Goal: Transaction & Acquisition: Obtain resource

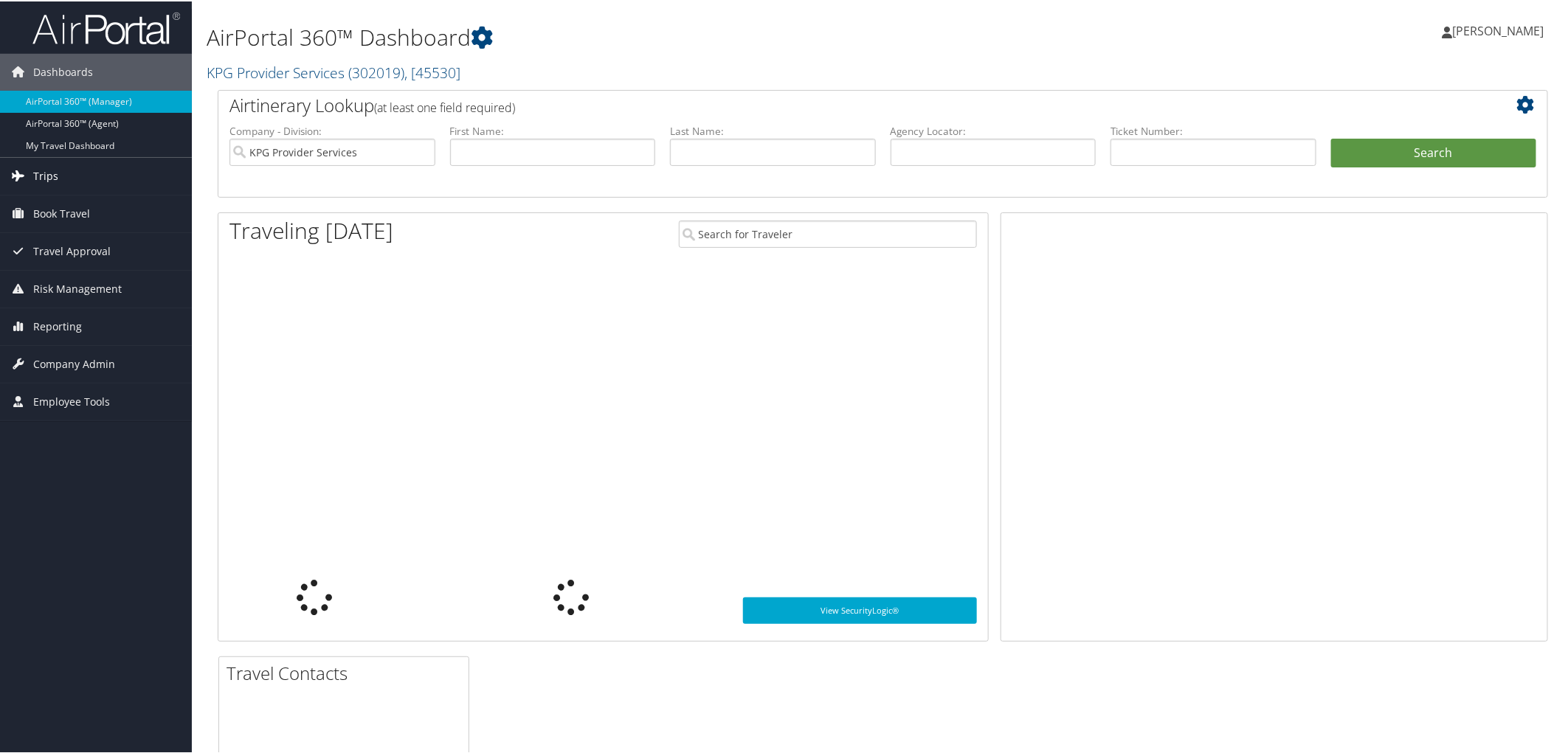
click at [62, 168] on link "Trips" at bounding box center [95, 174] width 192 height 37
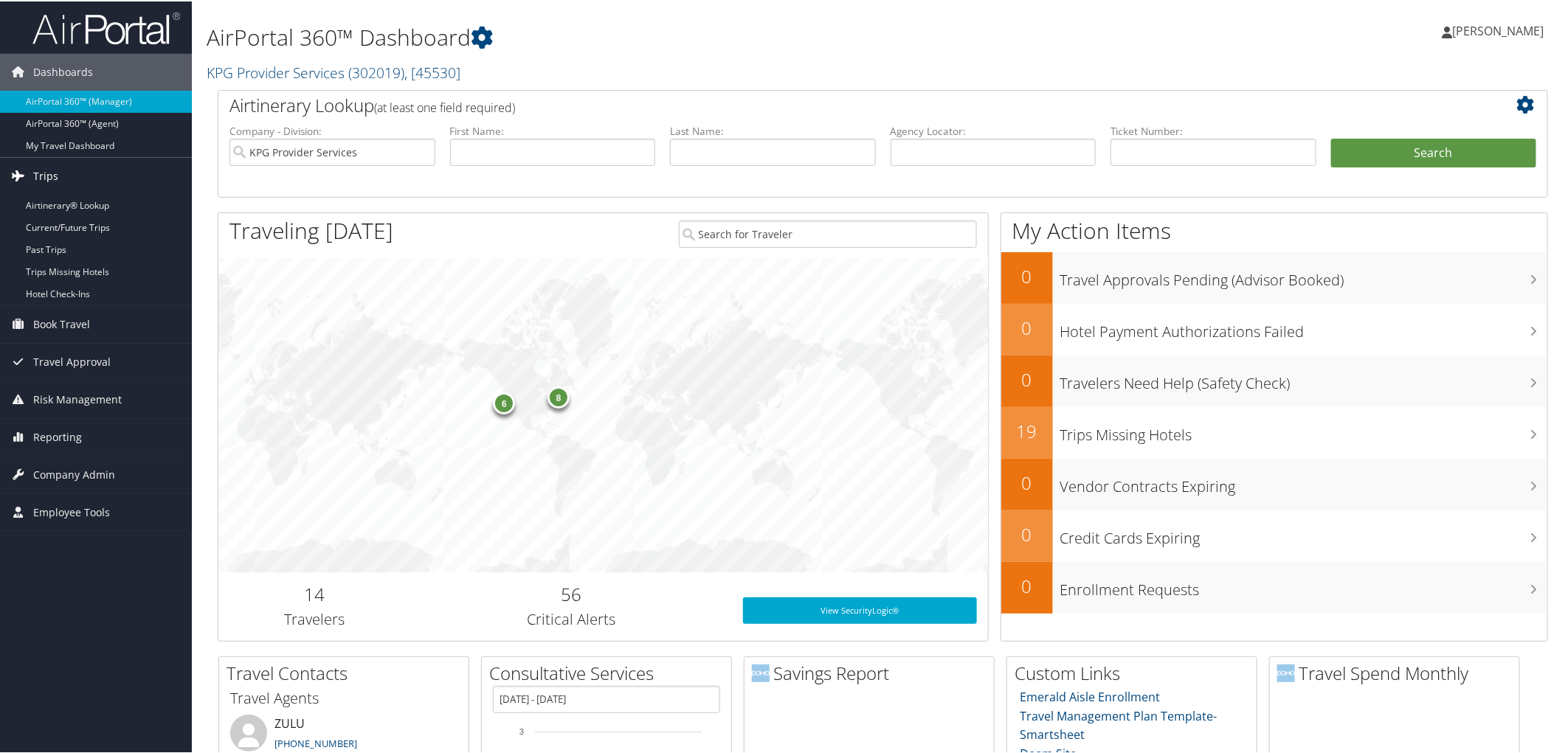
click at [62, 172] on link "Trips" at bounding box center [95, 174] width 192 height 37
click at [47, 174] on span "Trips" at bounding box center [45, 174] width 25 height 37
click at [62, 200] on link "Airtinerary® Lookup" at bounding box center [95, 205] width 192 height 23
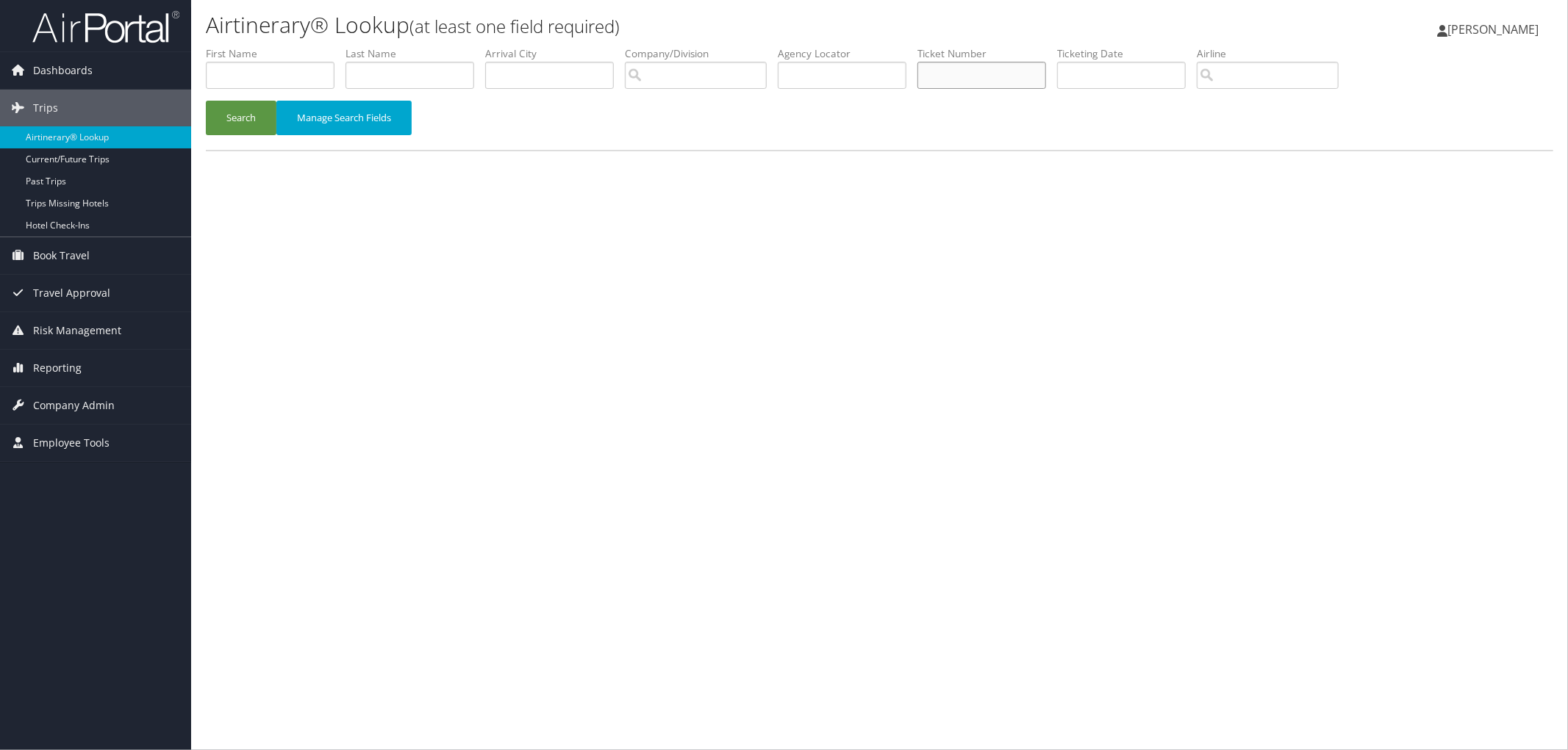
click at [1015, 70] on input "text" at bounding box center [981, 74] width 129 height 27
type input "8900897661263"
click at [239, 122] on button "Search" at bounding box center [241, 118] width 71 height 35
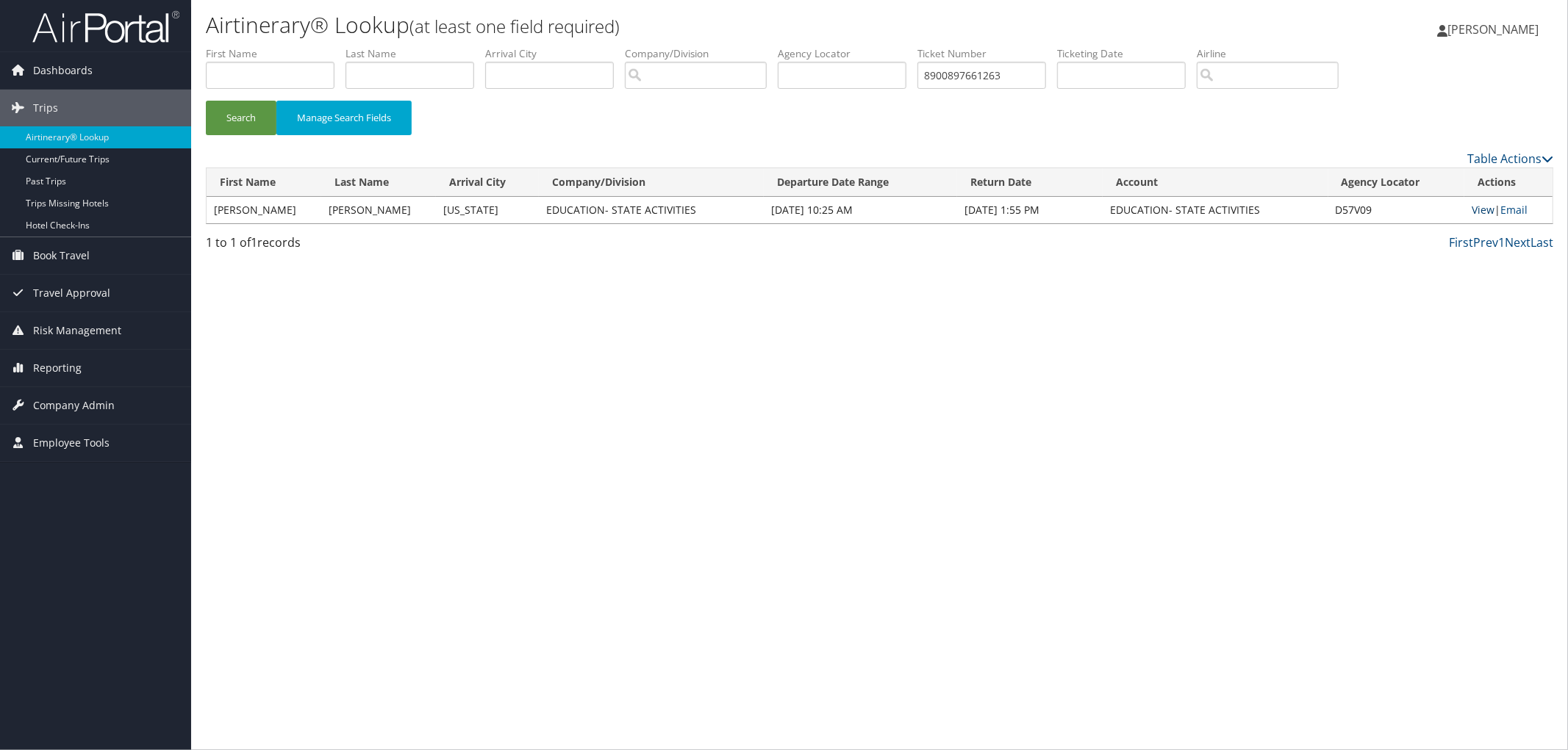
click at [1481, 208] on link "View" at bounding box center [1482, 210] width 22 height 14
click at [1038, 120] on div "Search Manage Search Fields" at bounding box center [879, 125] width 1369 height 49
drag, startPoint x: 790, startPoint y: 143, endPoint x: 798, endPoint y: 143, distance: 8.0
click at [790, 143] on div "Search Manage Search Fields" at bounding box center [879, 125] width 1369 height 49
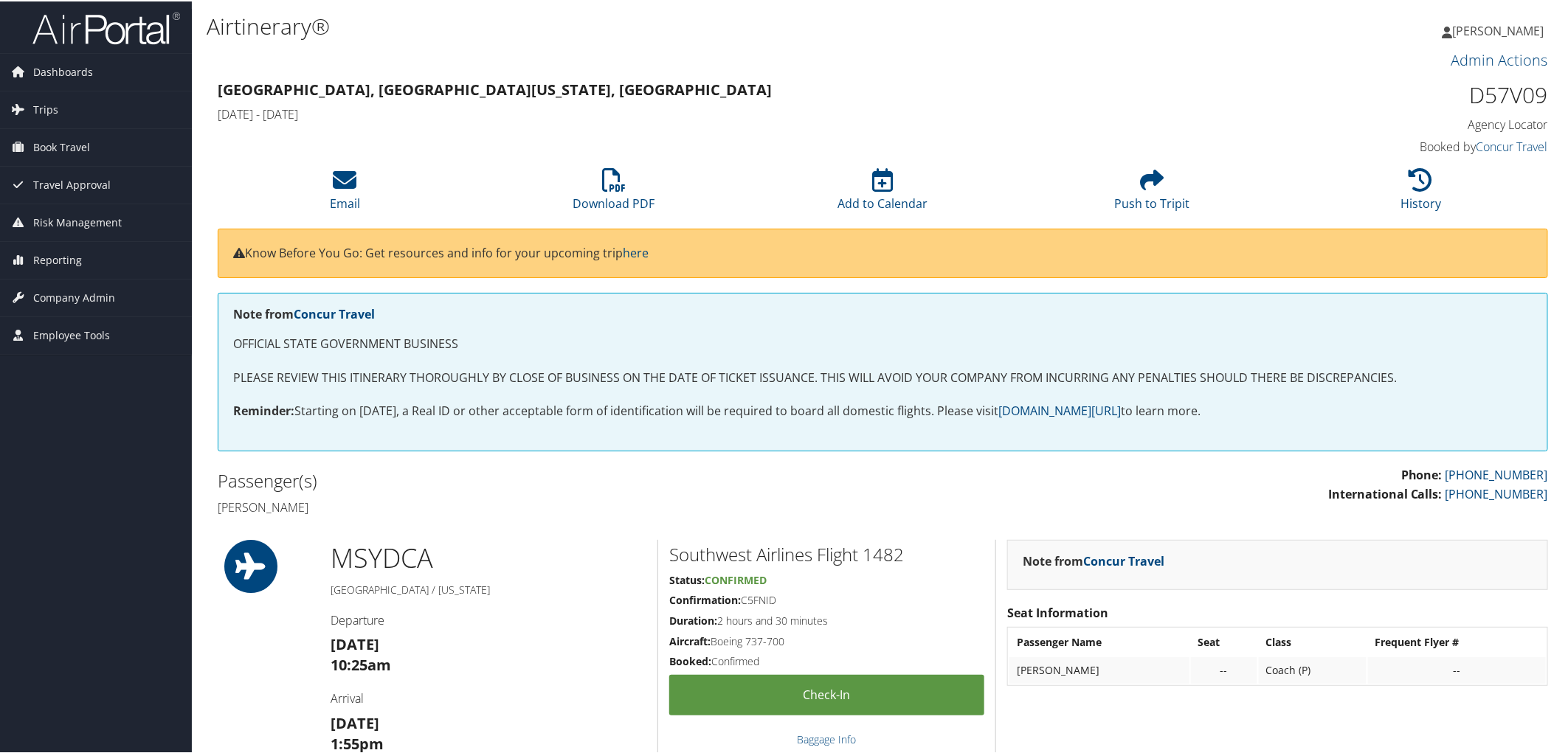
click at [1516, 92] on h1 "D57V09" at bounding box center [1390, 94] width 316 height 31
copy h1 "D57V09"
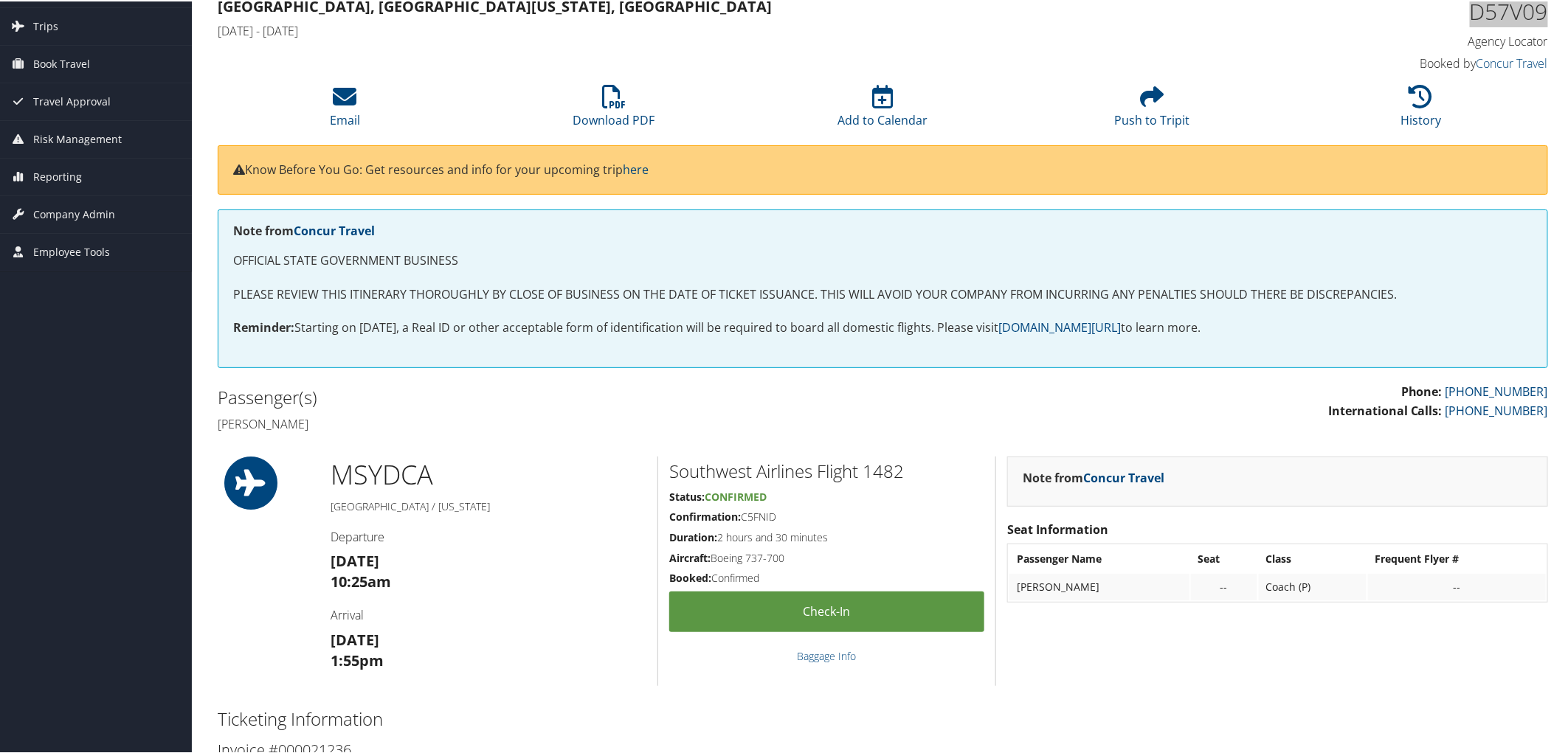
scroll to position [82, 0]
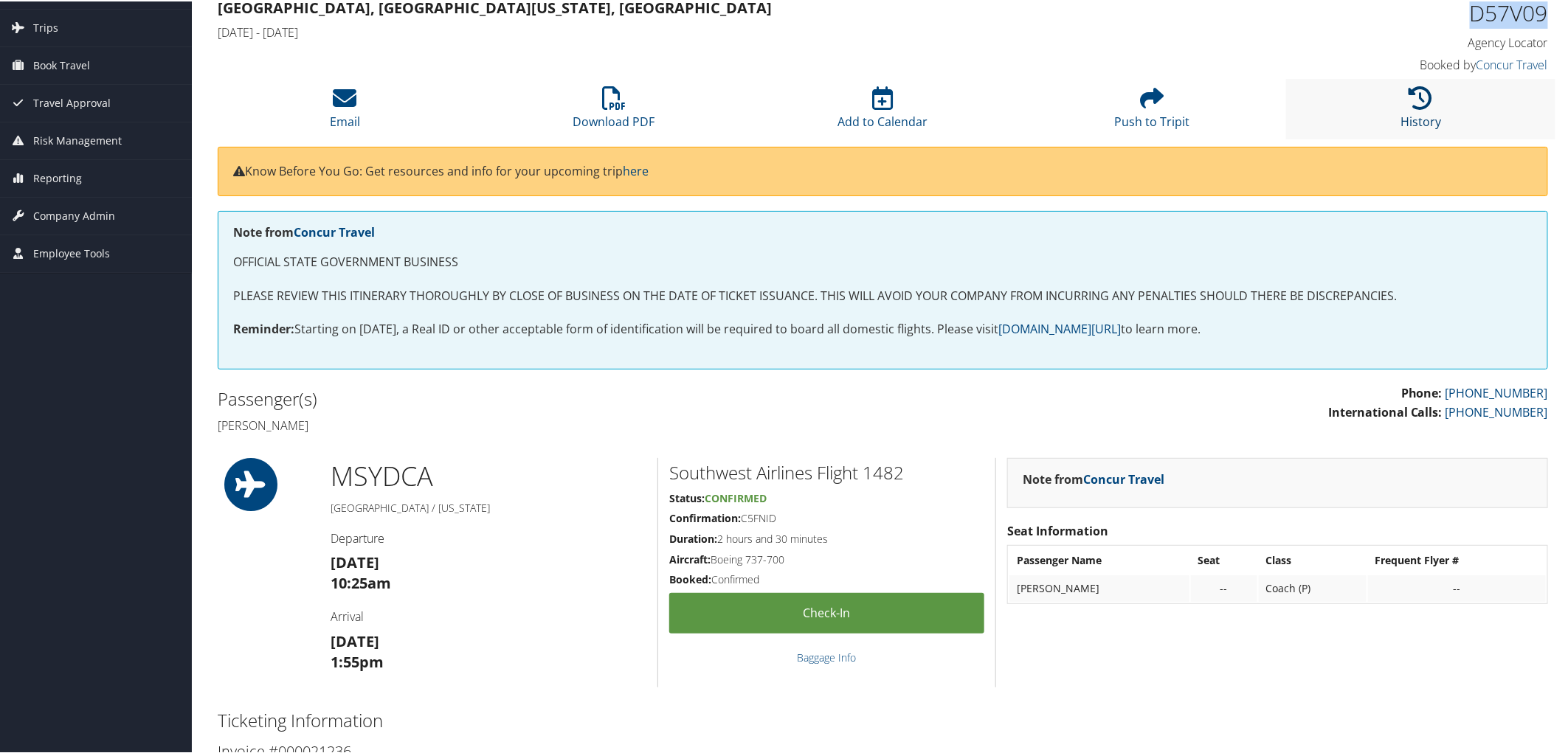
click at [1413, 106] on icon at bounding box center [1420, 96] width 23 height 23
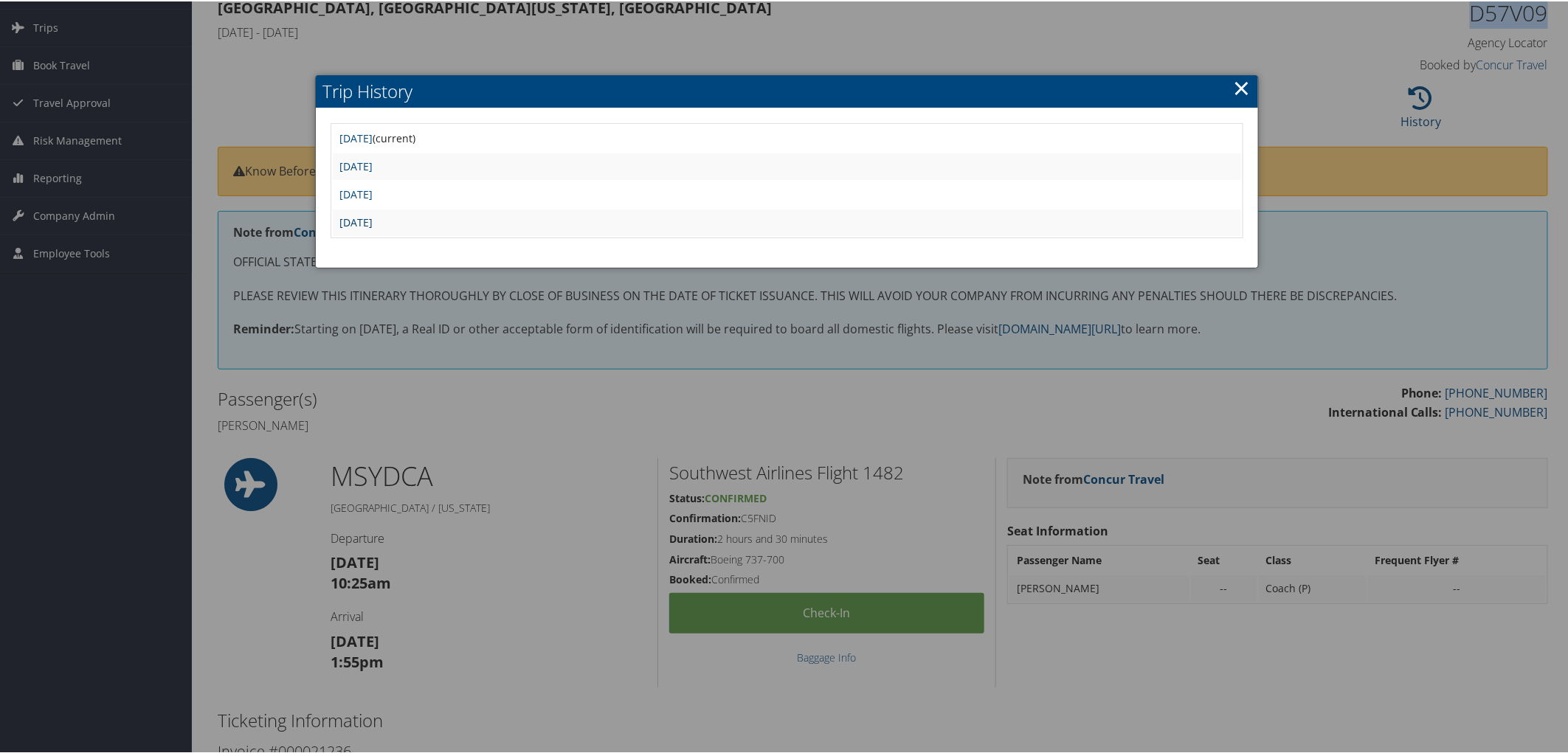
click at [373, 215] on link "[DATE]" at bounding box center [357, 221] width 33 height 14
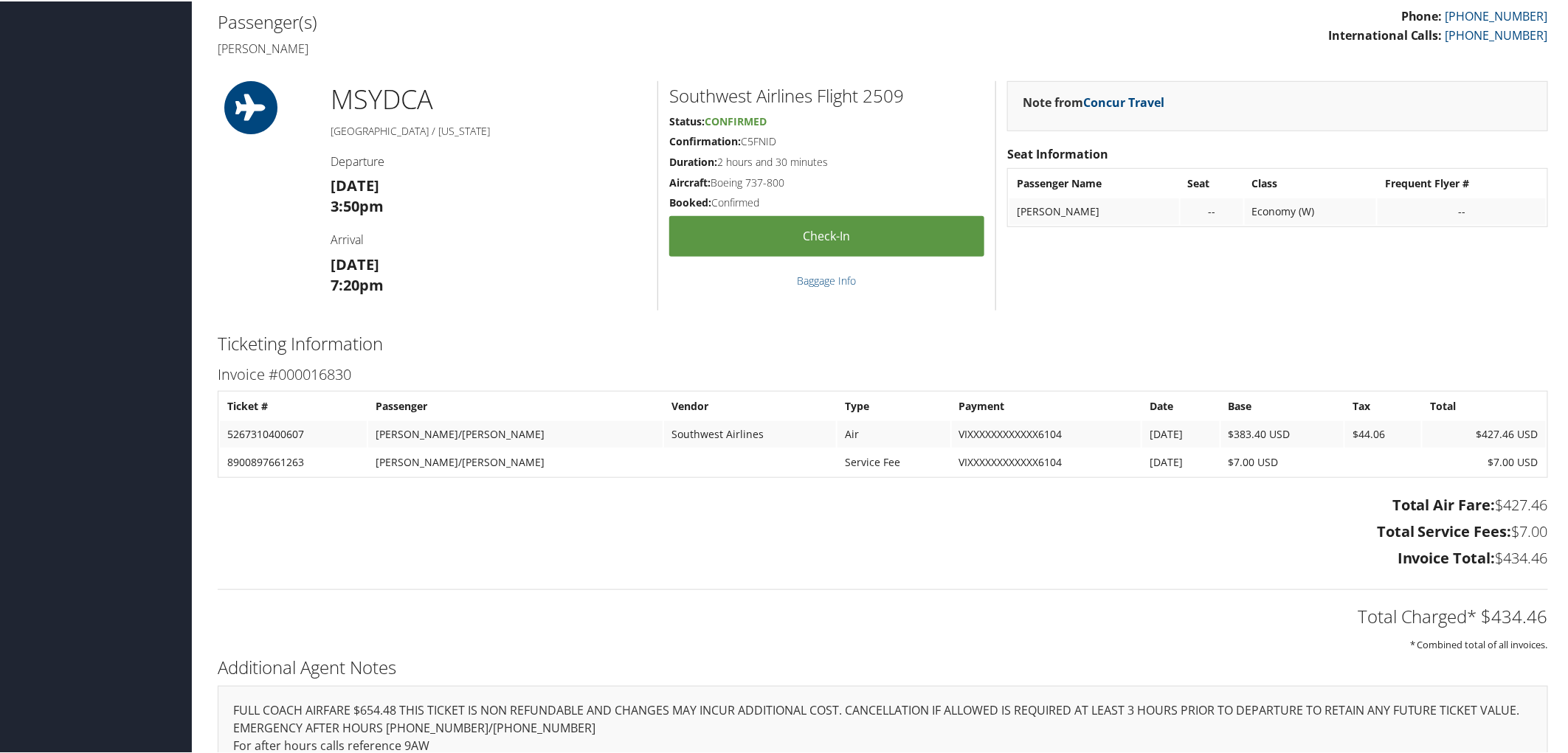
scroll to position [491, 0]
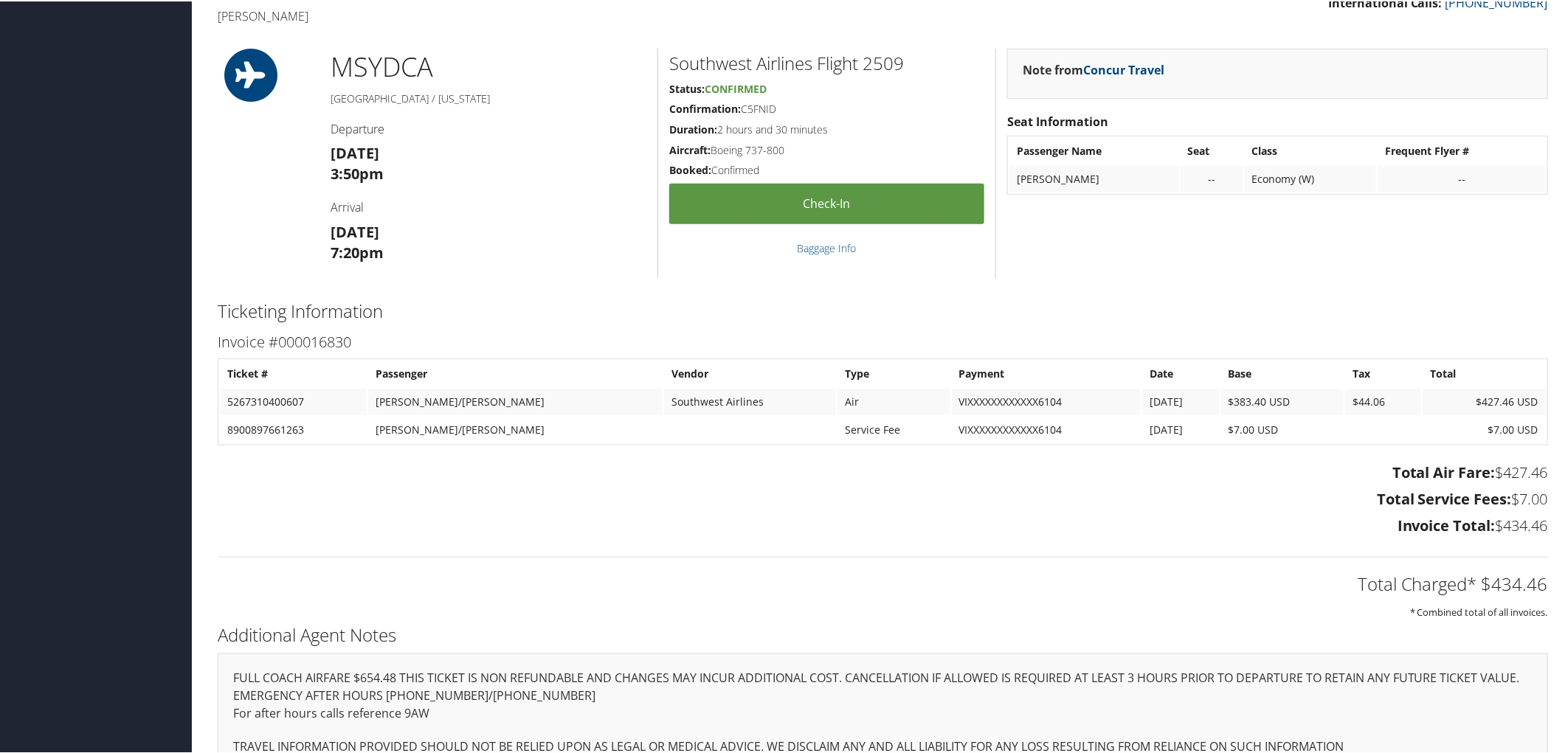
click at [968, 540] on div "Total Charged* $434.46 * Combined total of all invoices." at bounding box center [882, 579] width 1353 height 78
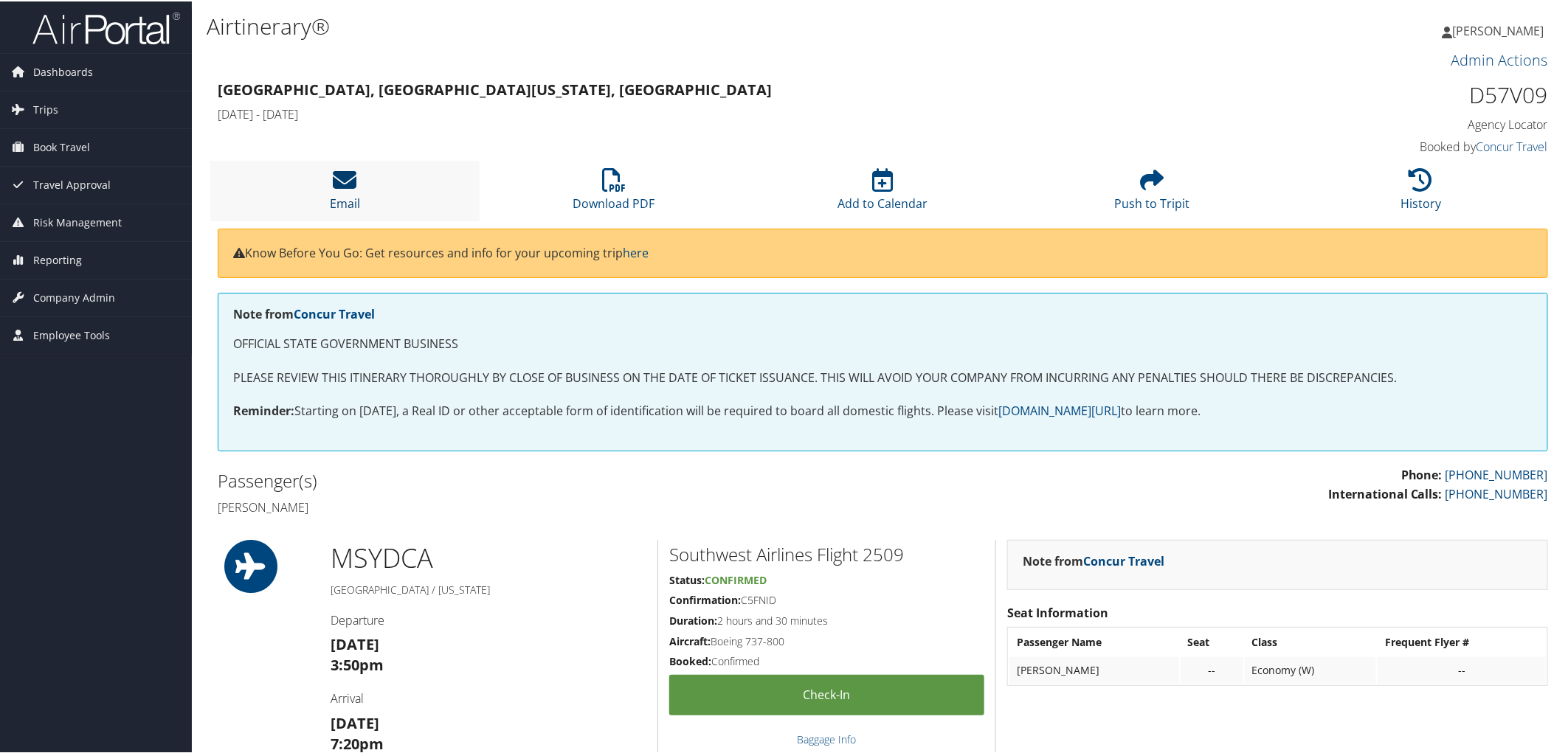
click at [337, 187] on icon at bounding box center [344, 178] width 23 height 23
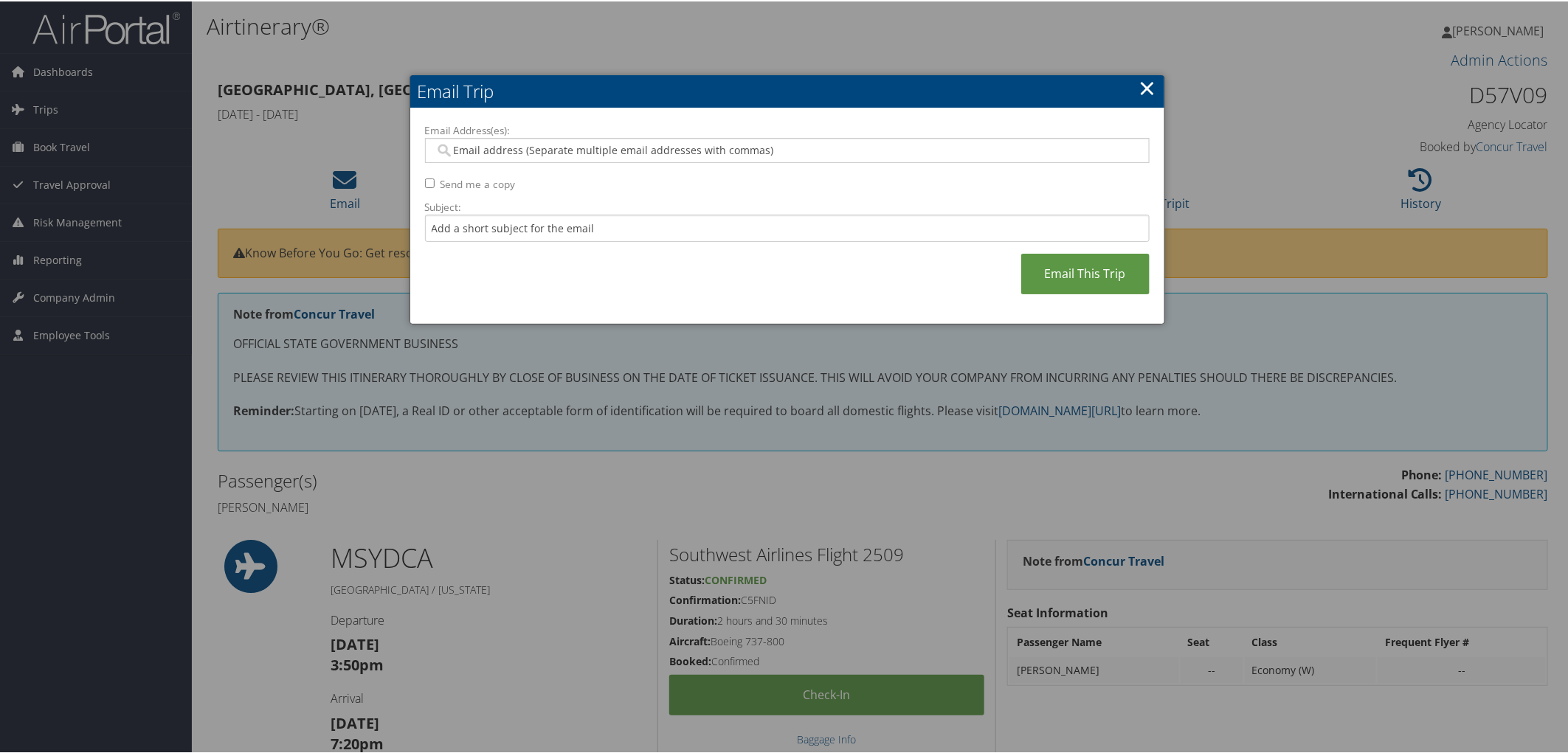
click at [489, 155] on input "Email Address(es):" at bounding box center [787, 148] width 705 height 15
type input "sabre.masters@la.gov"
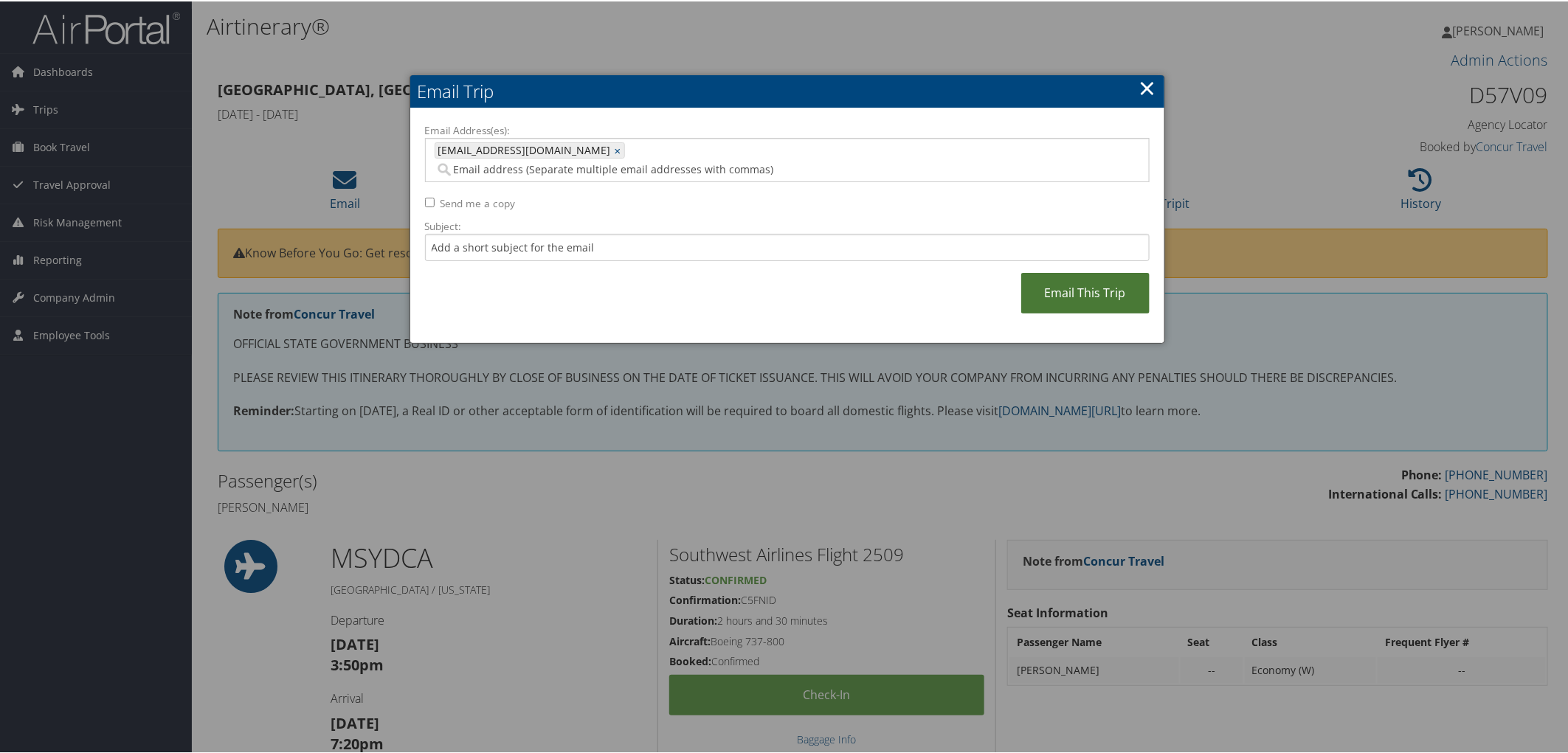
click at [1073, 273] on link "Email This Trip" at bounding box center [1086, 291] width 128 height 41
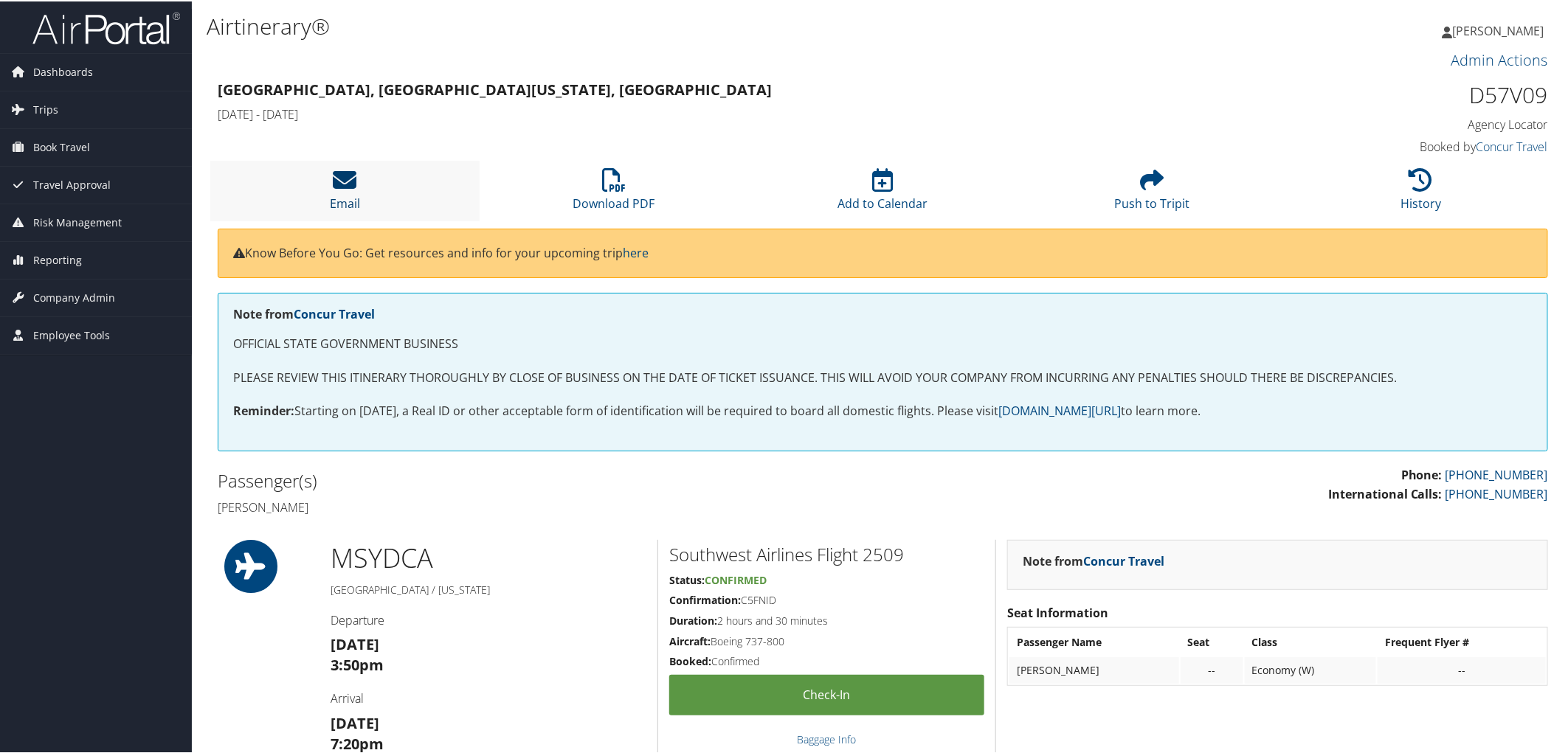
click at [352, 182] on icon at bounding box center [344, 178] width 23 height 23
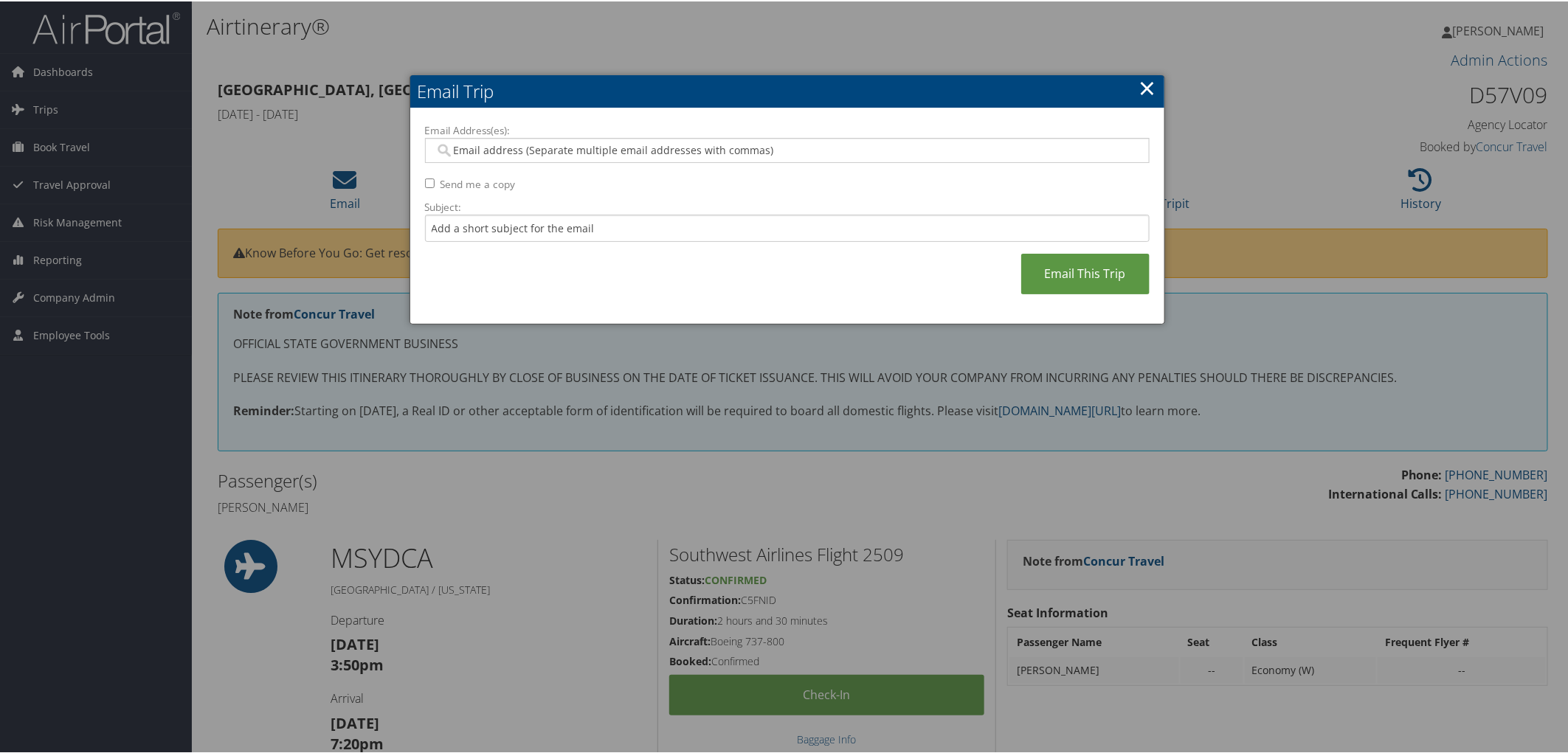
click at [569, 142] on input "Email Address(es):" at bounding box center [787, 148] width 705 height 15
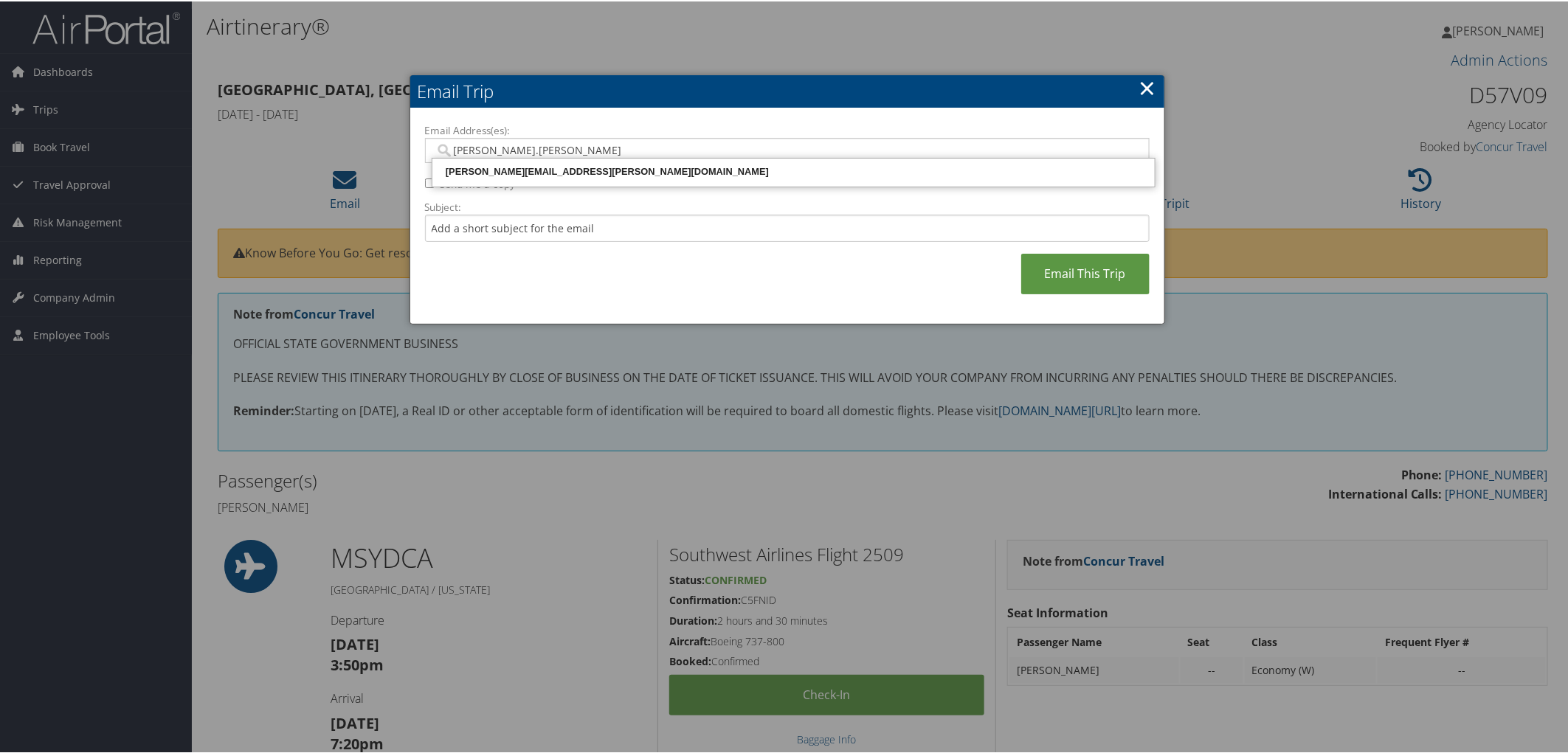
type input "donna.hays@"
click at [573, 162] on div "DONNA.HAYS@CBTRAVEL.COM" at bounding box center [793, 171] width 718 height 23
type input "DONNA.HAYS@CBTRAVEL.COM"
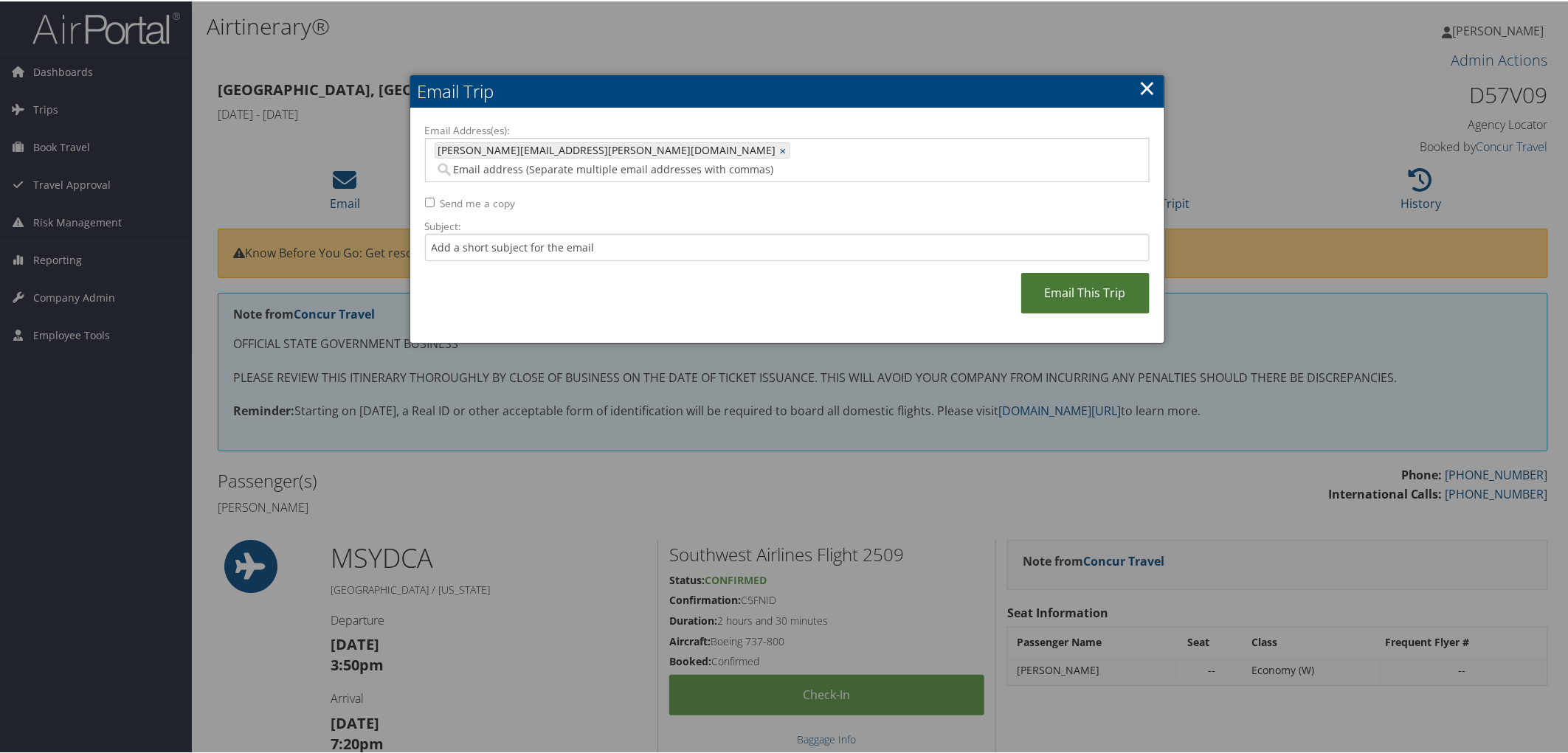
click at [1066, 273] on link "Email This Trip" at bounding box center [1086, 291] width 128 height 41
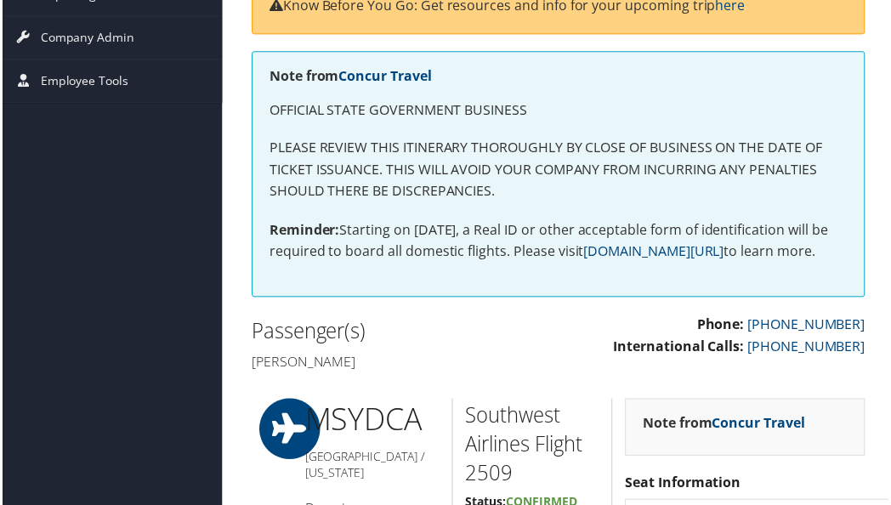
scroll to position [299, 0]
